Goal: Transaction & Acquisition: Purchase product/service

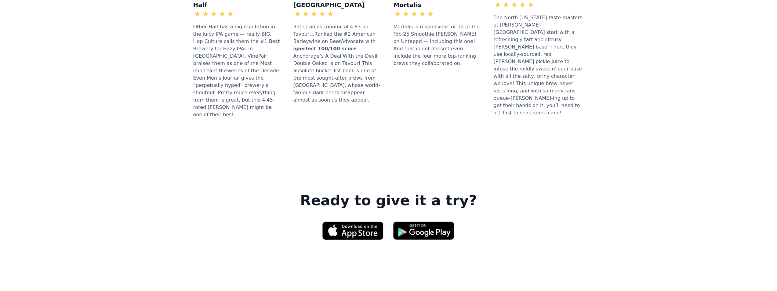
scroll to position [794, 0]
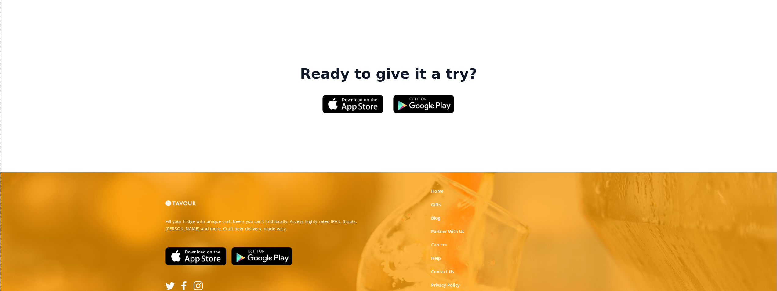
scroll to position [924, 0]
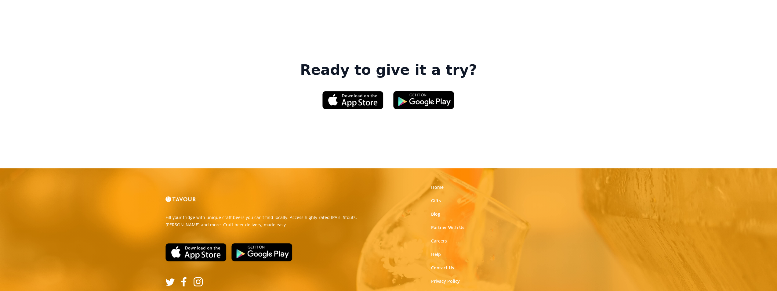
click at [433, 181] on div "Home Gifts Blog Partner With Us Careers Help Contact Us Privacy Policy Terms of…" at bounding box center [465, 241] width 76 height 121
click at [433, 198] on link "Gifts" at bounding box center [436, 201] width 10 height 6
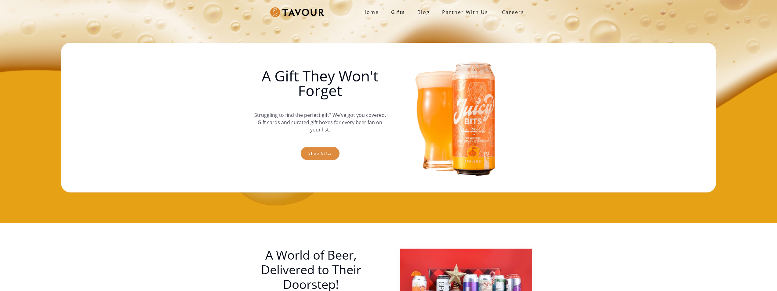
click at [311, 153] on link "Shop gifts" at bounding box center [320, 153] width 39 height 13
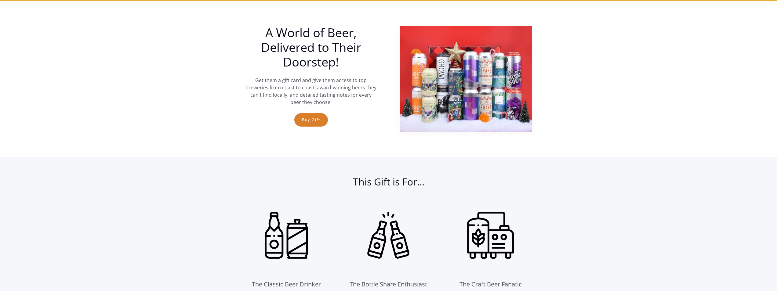
scroll to position [223, 0]
